Goal: Contribute content

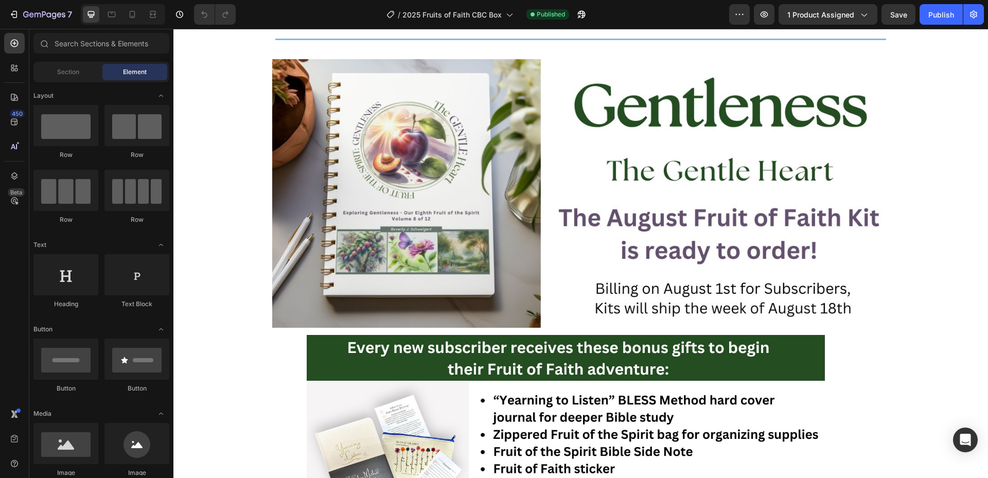
scroll to position [463, 0]
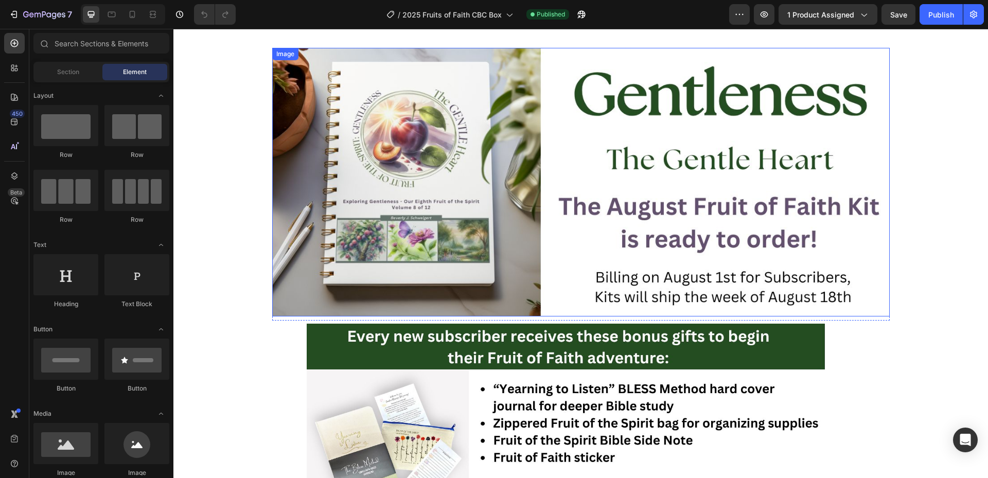
click at [692, 221] on img at bounding box center [580, 182] width 617 height 268
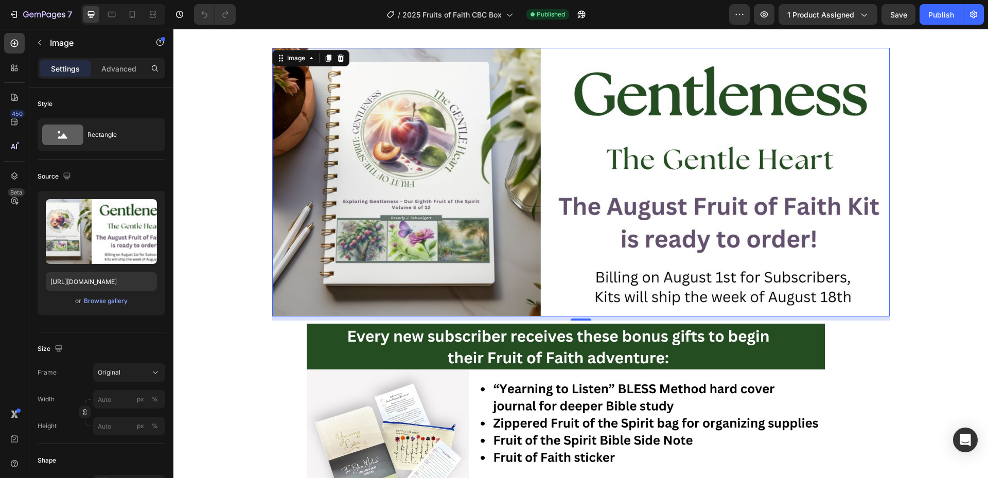
click at [716, 223] on img at bounding box center [580, 182] width 617 height 268
click at [699, 280] on img at bounding box center [580, 182] width 617 height 268
click at [695, 279] on img at bounding box center [580, 182] width 617 height 268
click at [674, 279] on img at bounding box center [580, 182] width 617 height 268
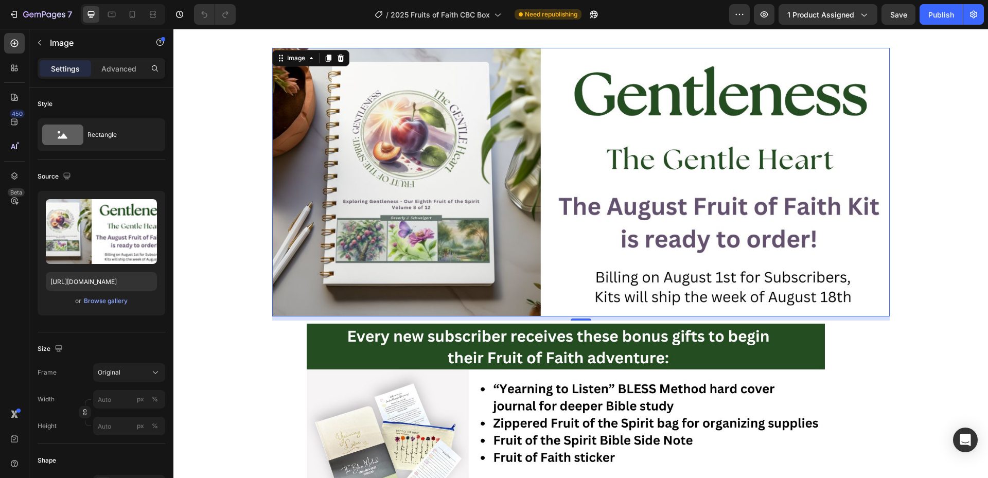
click at [687, 212] on img at bounding box center [580, 182] width 617 height 268
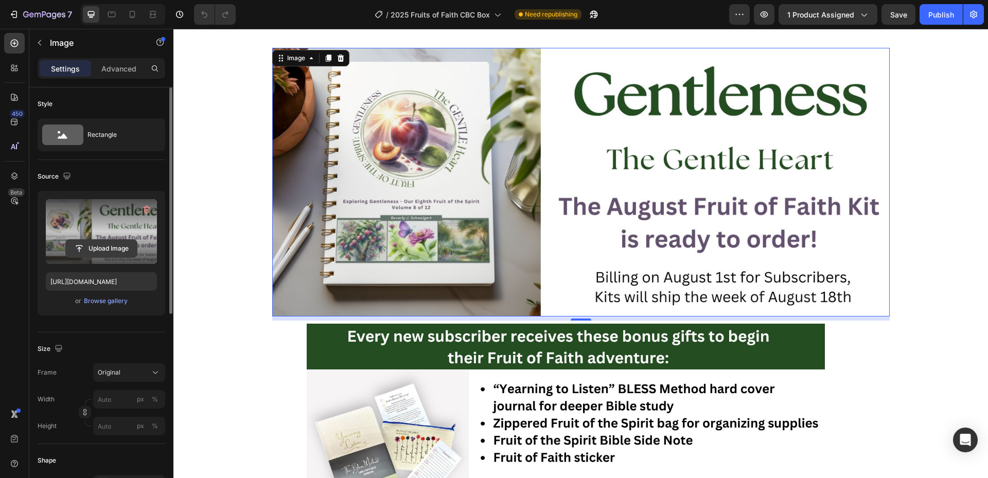
click at [105, 245] on input "file" at bounding box center [101, 248] width 71 height 17
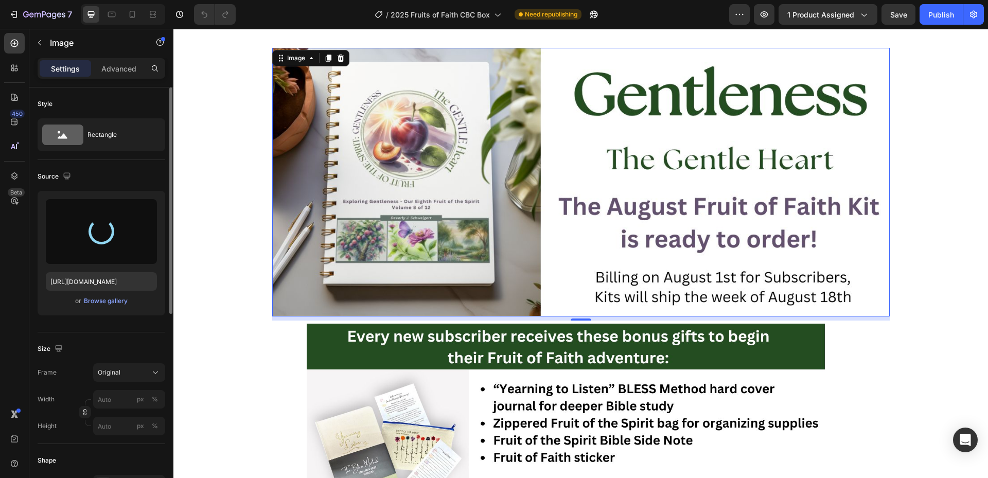
type input "[URL][DOMAIN_NAME]"
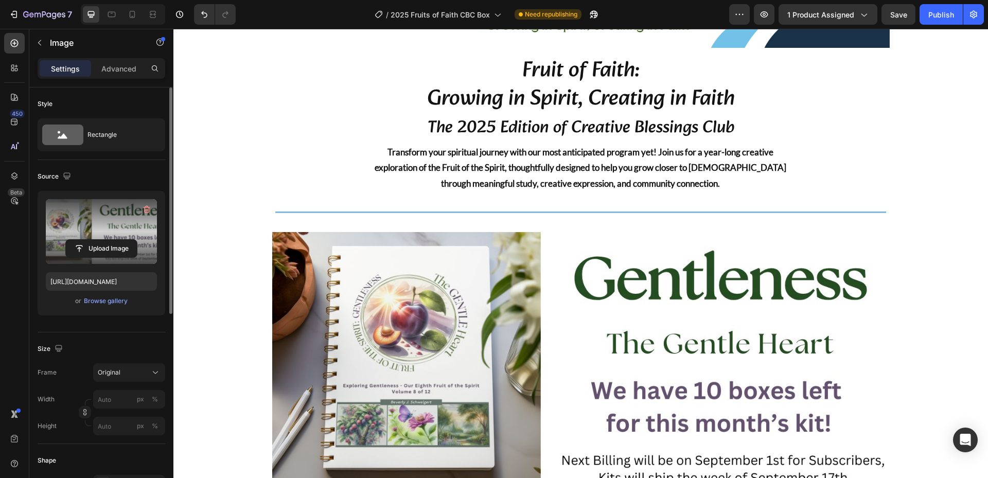
scroll to position [254, 0]
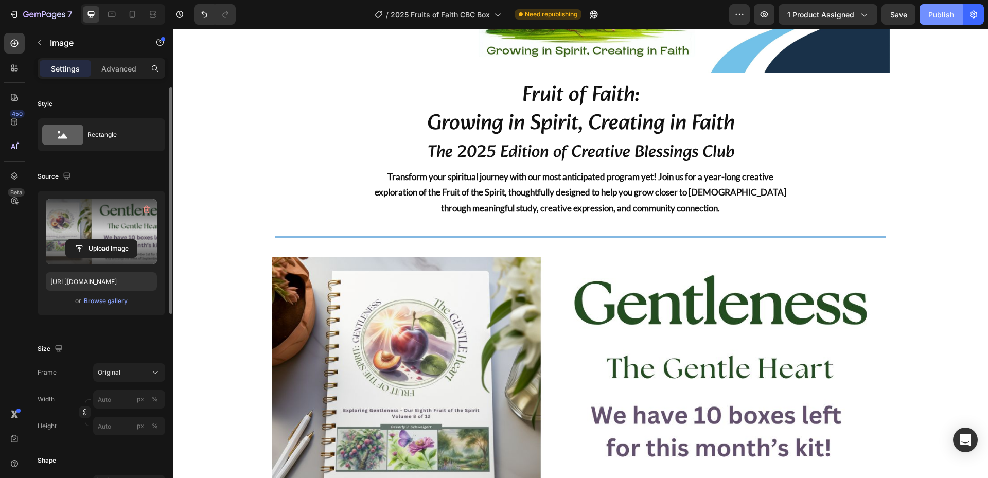
click at [935, 16] on div "Publish" at bounding box center [941, 14] width 26 height 11
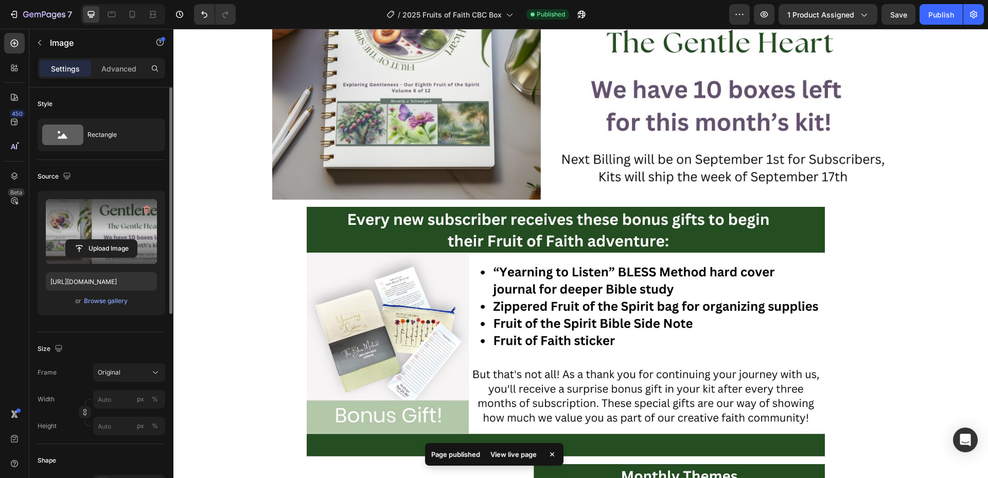
scroll to position [563, 0]
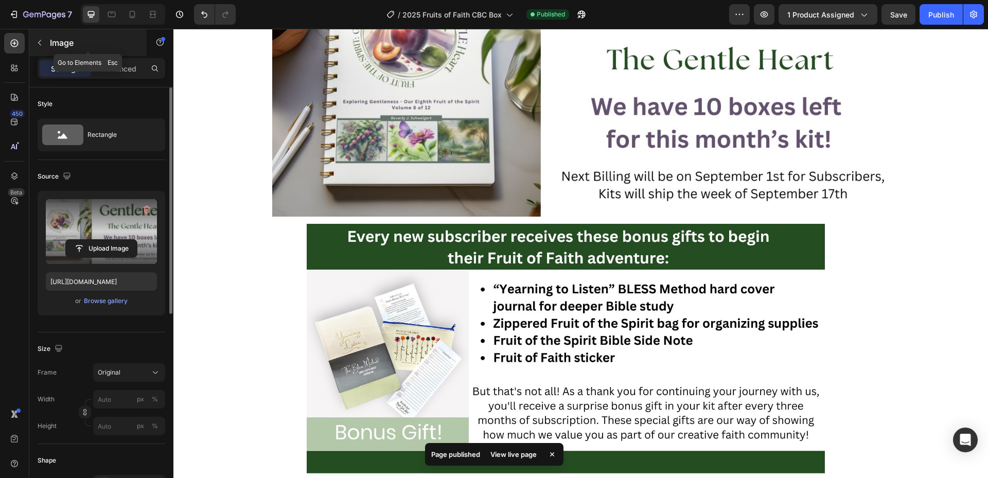
click at [45, 42] on button "button" at bounding box center [39, 42] width 16 height 16
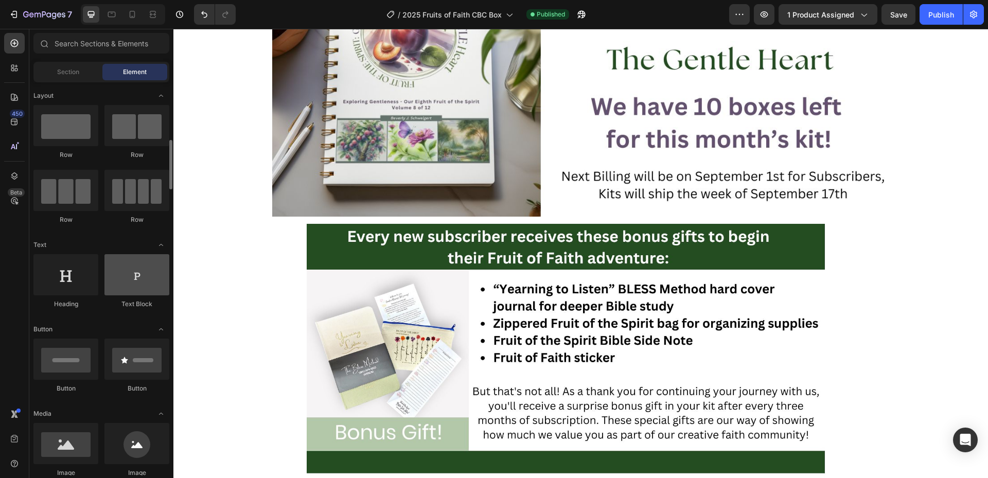
scroll to position [51, 0]
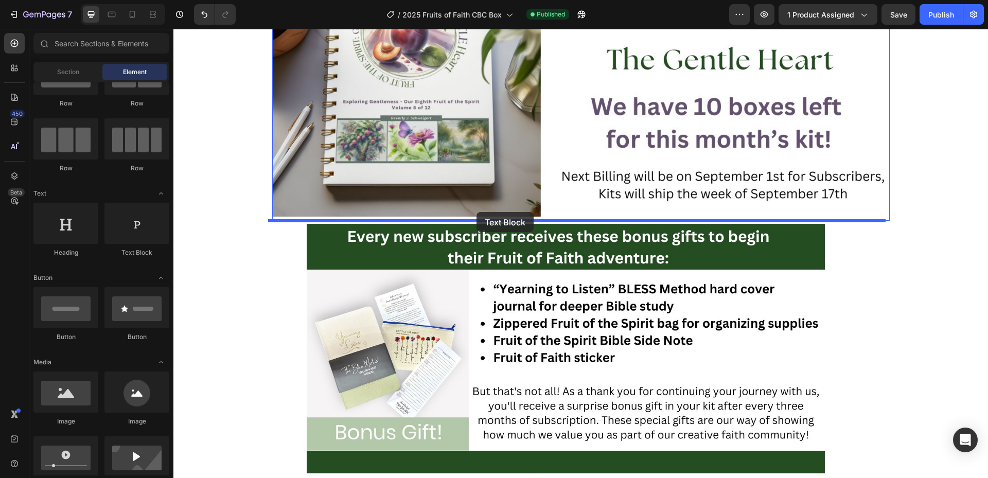
drag, startPoint x: 304, startPoint y: 257, endPoint x: 476, endPoint y: 212, distance: 177.5
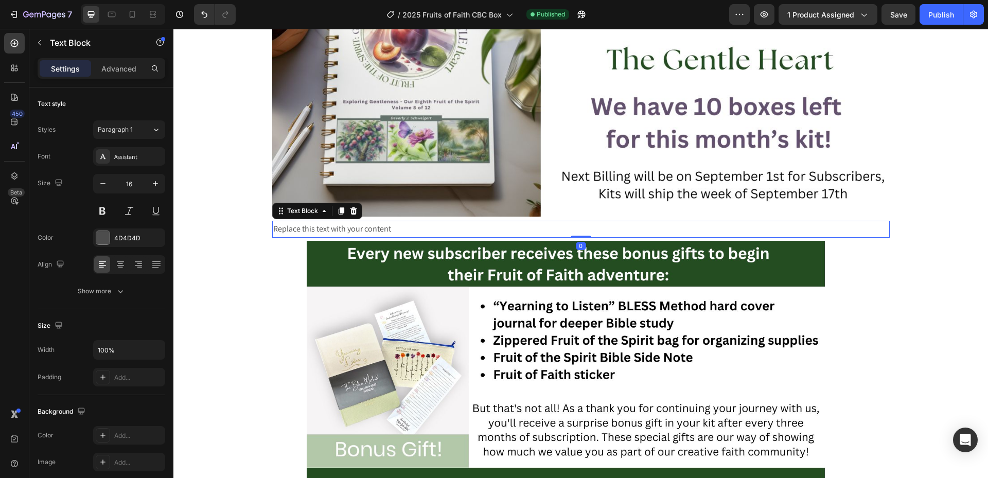
click at [399, 226] on div "Replace this text with your content" at bounding box center [580, 229] width 617 height 17
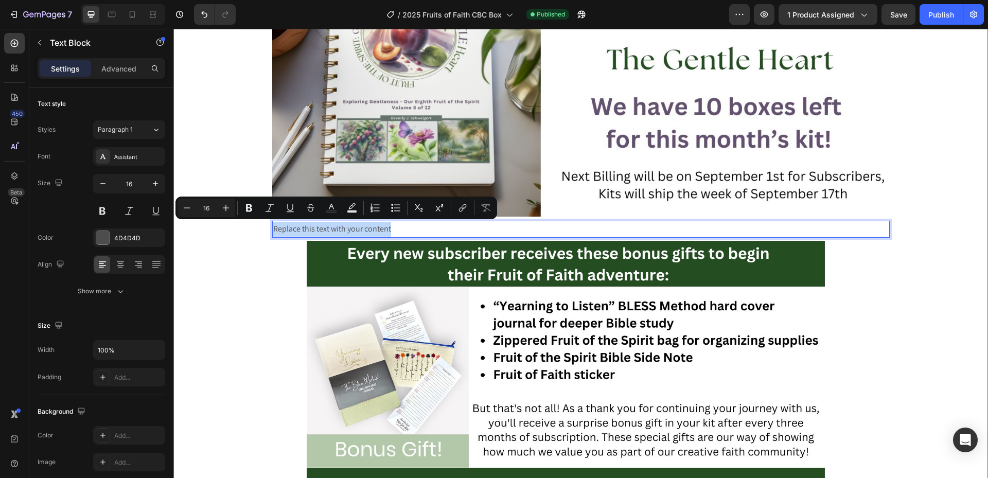
drag, startPoint x: 399, startPoint y: 226, endPoint x: 236, endPoint y: 223, distance: 163.6
click at [236, 223] on div "Image Image Image Row Fruit of Faith: Growing in Spirit, Creating in Faith The …" at bounding box center [580, 251] width 814 height 1489
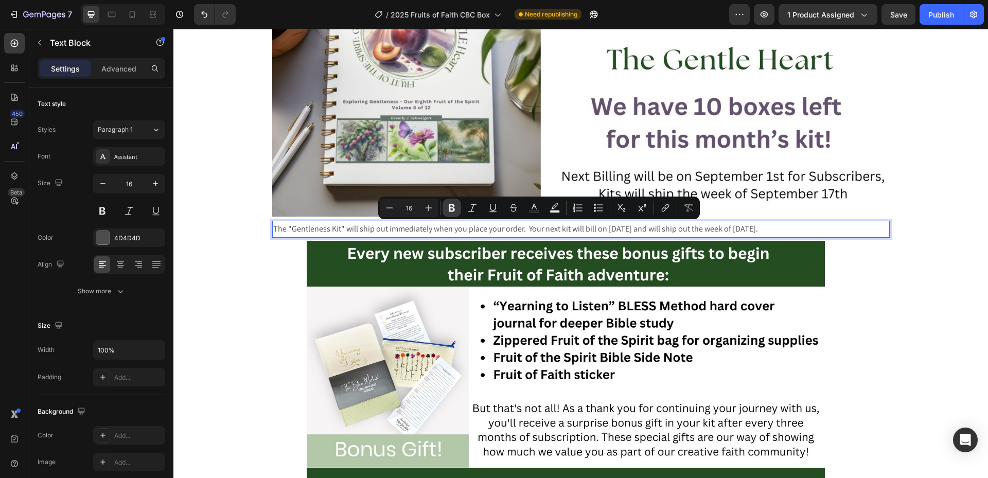
click at [451, 211] on icon "Editor contextual toolbar" at bounding box center [451, 208] width 6 height 8
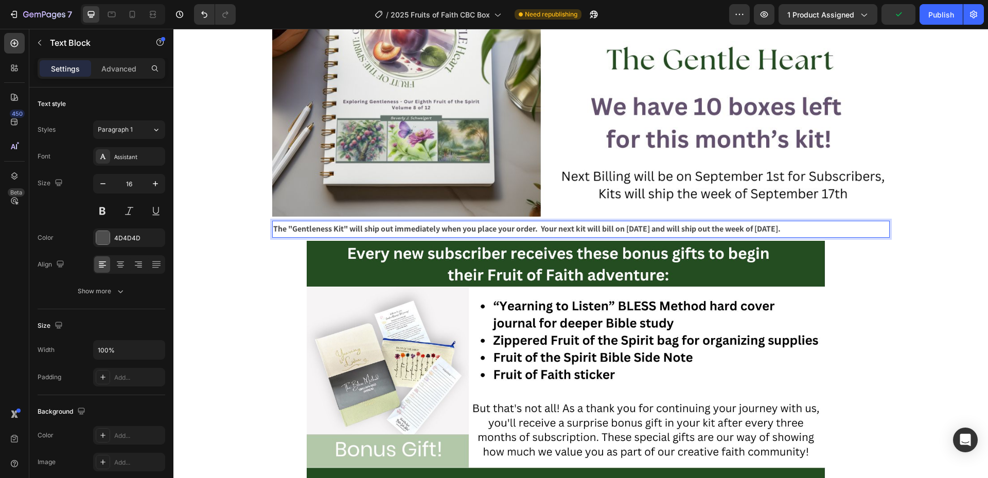
click at [846, 228] on p "The "Gentleness Kit" will ship out immediately when you place your order. Your …" at bounding box center [580, 229] width 615 height 15
click at [120, 263] on icon at bounding box center [120, 263] width 5 height 1
click at [156, 180] on icon "button" at bounding box center [155, 183] width 10 height 10
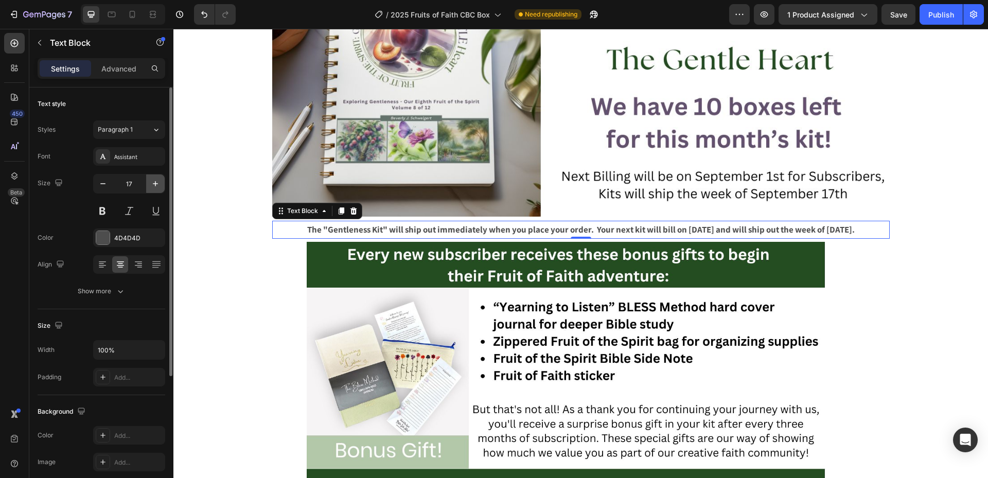
click at [156, 180] on icon "button" at bounding box center [155, 183] width 10 height 10
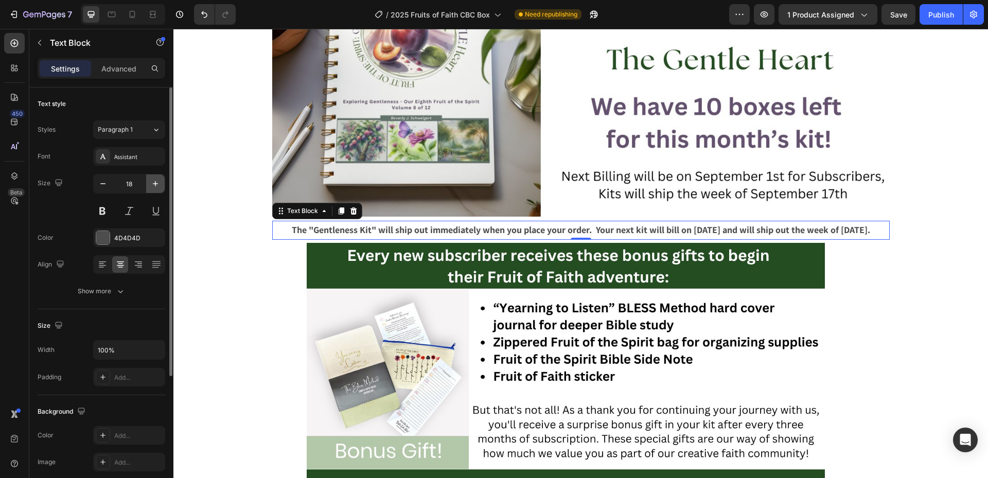
click at [156, 180] on icon "button" at bounding box center [155, 183] width 10 height 10
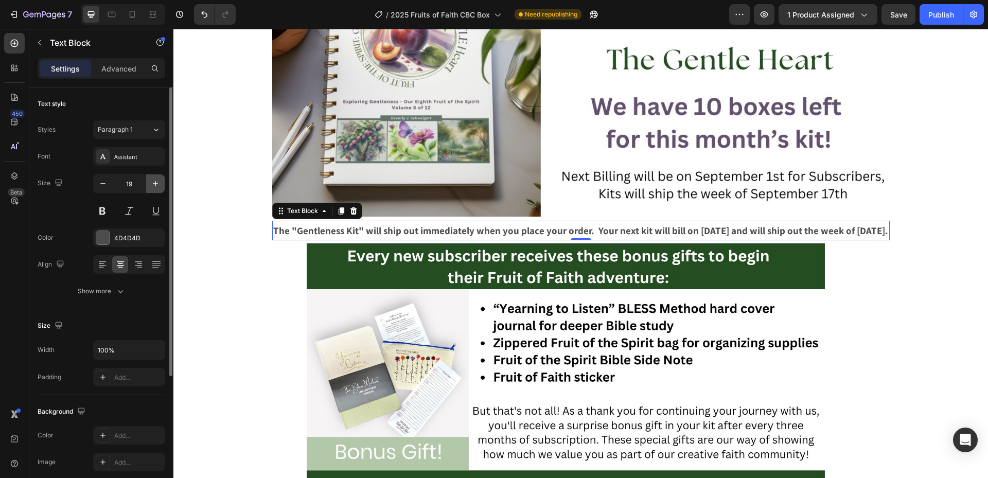
click at [156, 180] on icon "button" at bounding box center [155, 183] width 10 height 10
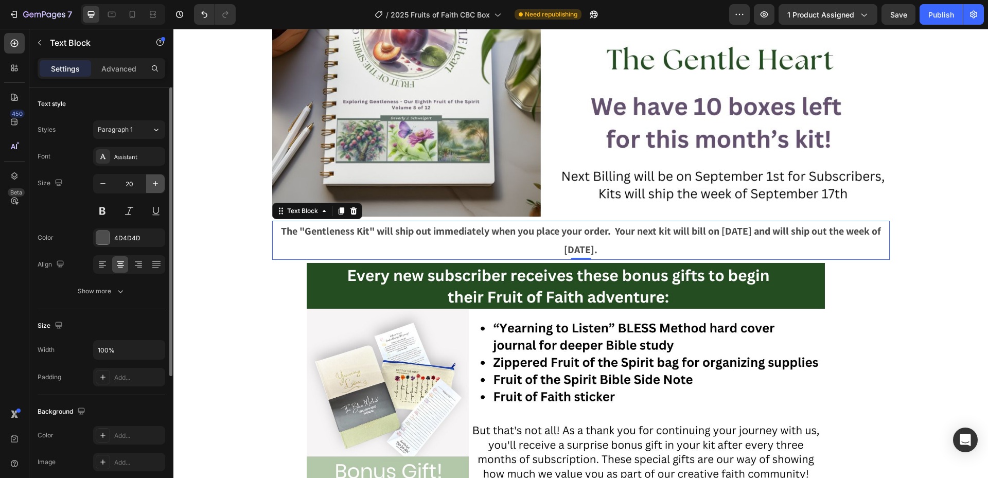
click at [156, 180] on icon "button" at bounding box center [155, 183] width 10 height 10
type input "21"
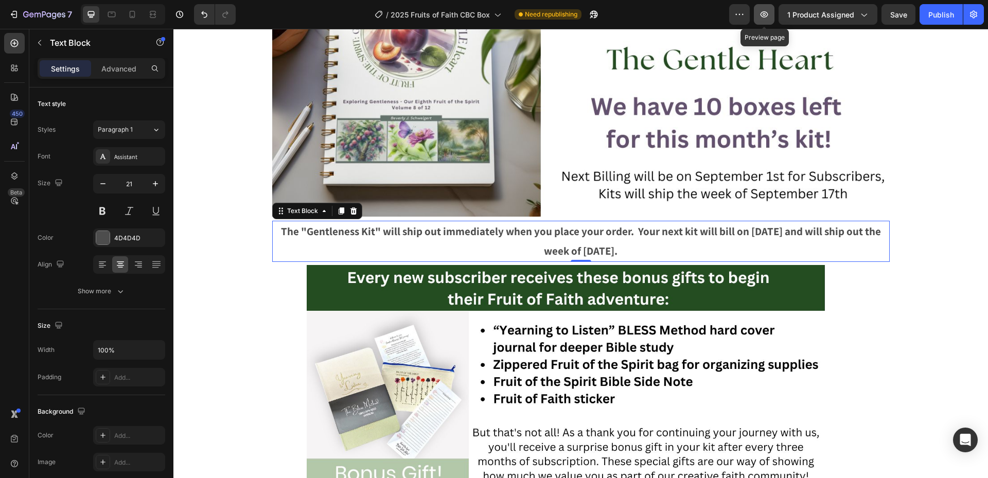
click at [765, 12] on icon "button" at bounding box center [764, 14] width 10 height 10
click at [628, 231] on strong "The "Gentleness Kit" will ship out immediately when you place your order. Your …" at bounding box center [581, 240] width 600 height 33
click at [626, 231] on strong "The "Gentleness Kit" will ship out immediately when you place your order. Your …" at bounding box center [581, 240] width 600 height 33
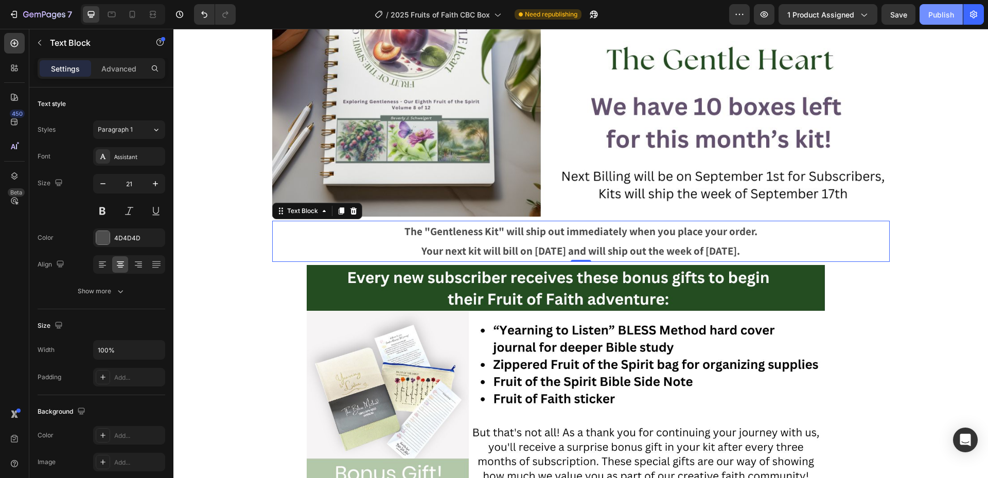
click at [947, 13] on div "Publish" at bounding box center [941, 14] width 26 height 11
